Goal: Navigation & Orientation: Find specific page/section

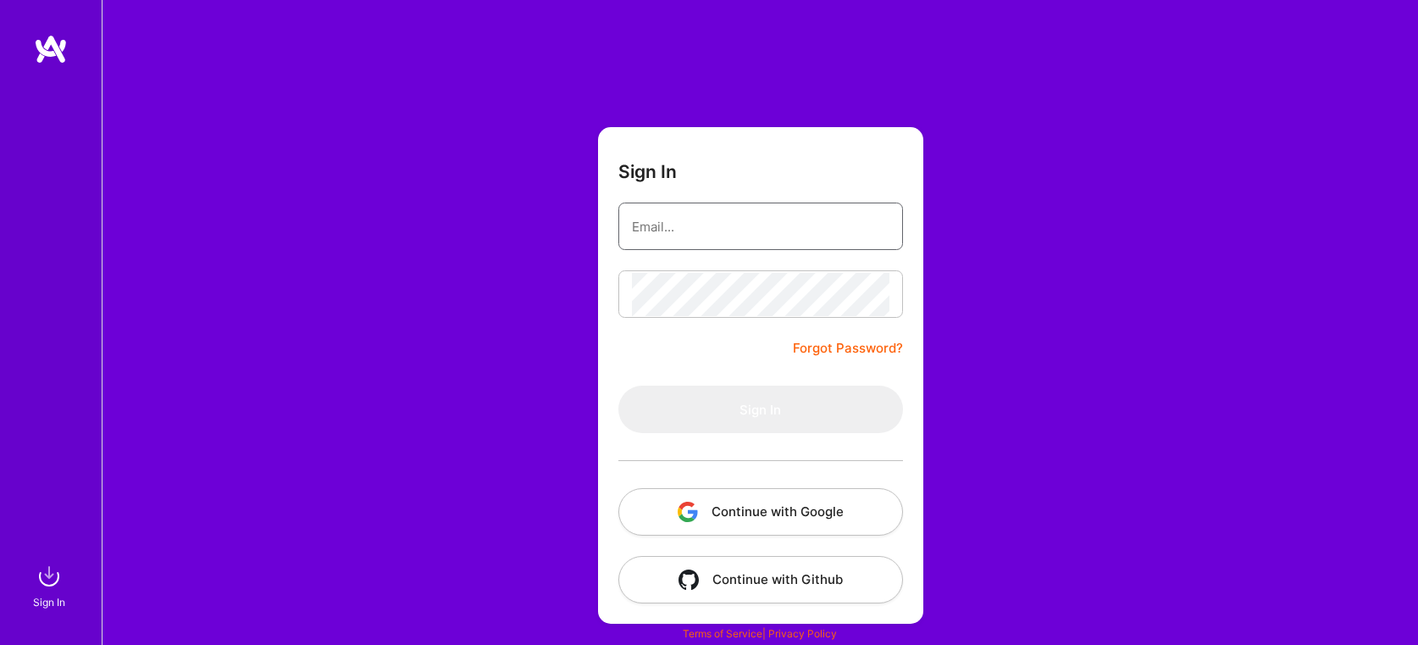
type input "[PERSON_NAME][EMAIL_ADDRESS][DOMAIN_NAME]"
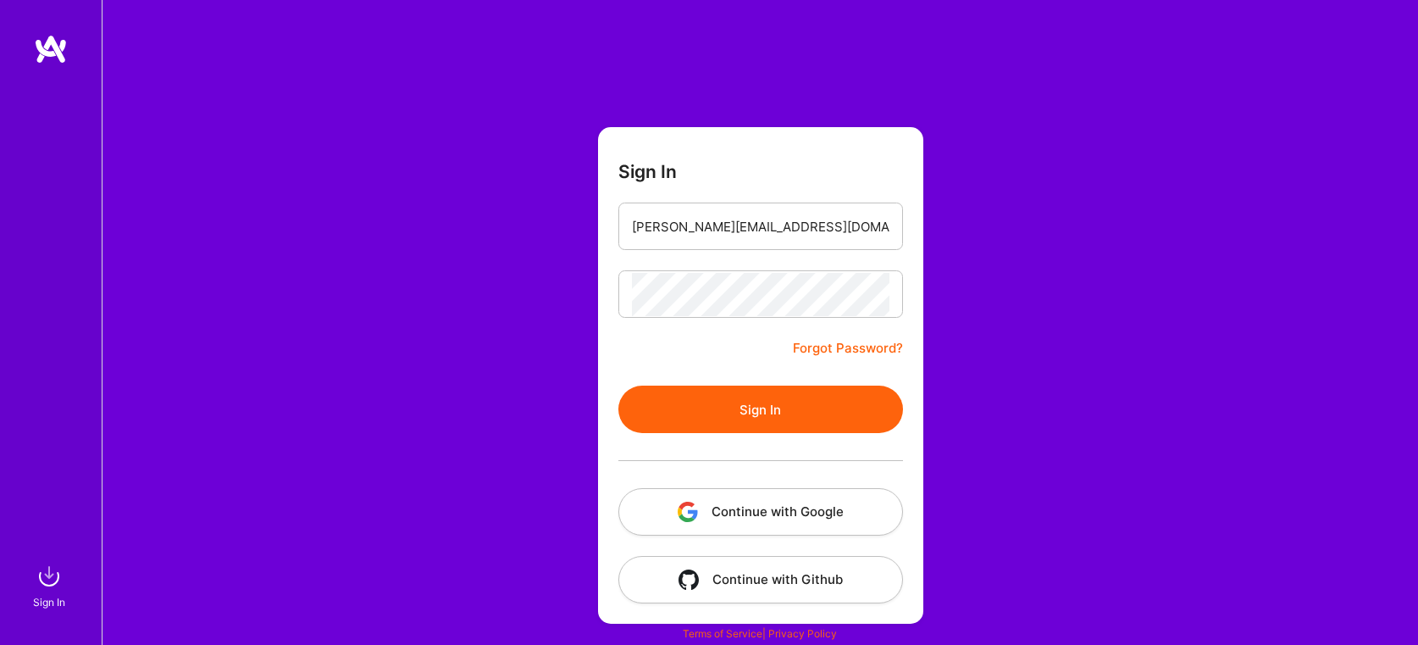
click at [637, 373] on form "Sign In [PERSON_NAME][EMAIL_ADDRESS][DOMAIN_NAME] Forgot Password? Sign In Cont…" at bounding box center [760, 375] width 325 height 496
click at [691, 406] on button "Sign In" at bounding box center [760, 408] width 285 height 47
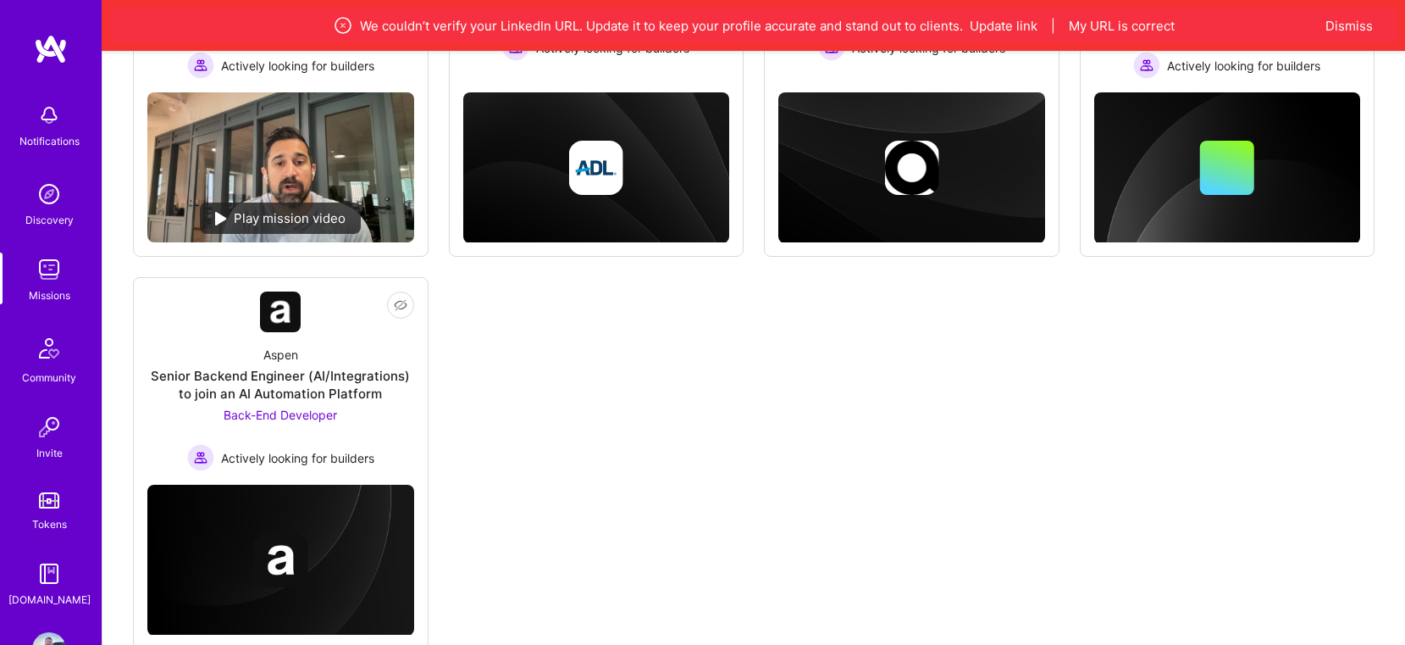
scroll to position [496, 0]
